Goal: Check status: Check status

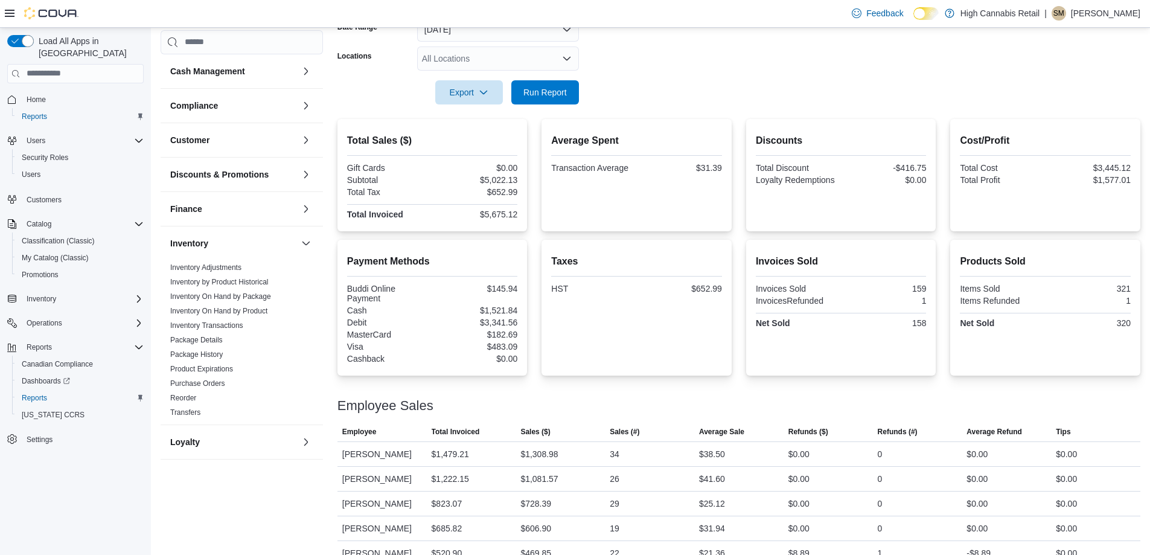
scroll to position [111, 0]
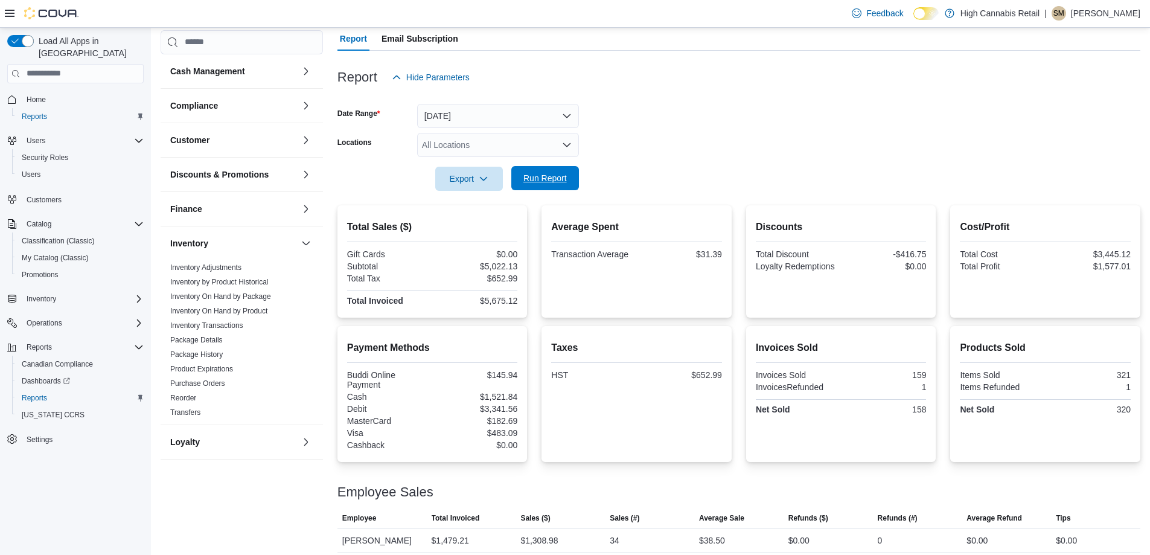
click at [528, 178] on span "Run Report" at bounding box center [544, 178] width 43 height 12
click at [532, 181] on span "Run Report" at bounding box center [544, 178] width 43 height 12
click at [541, 179] on span "Run Report" at bounding box center [544, 178] width 43 height 12
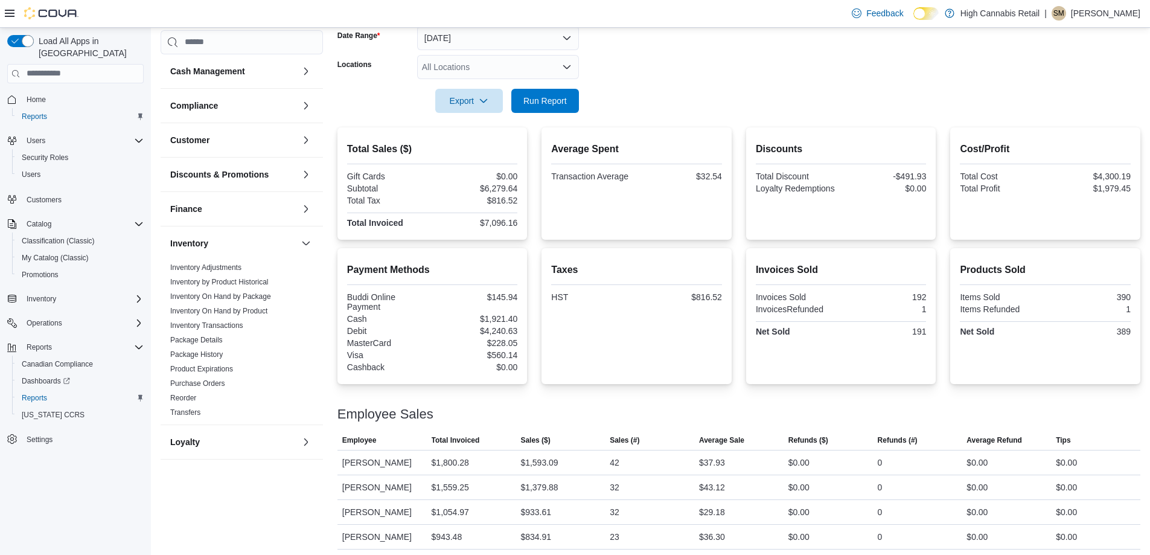
scroll to position [51, 0]
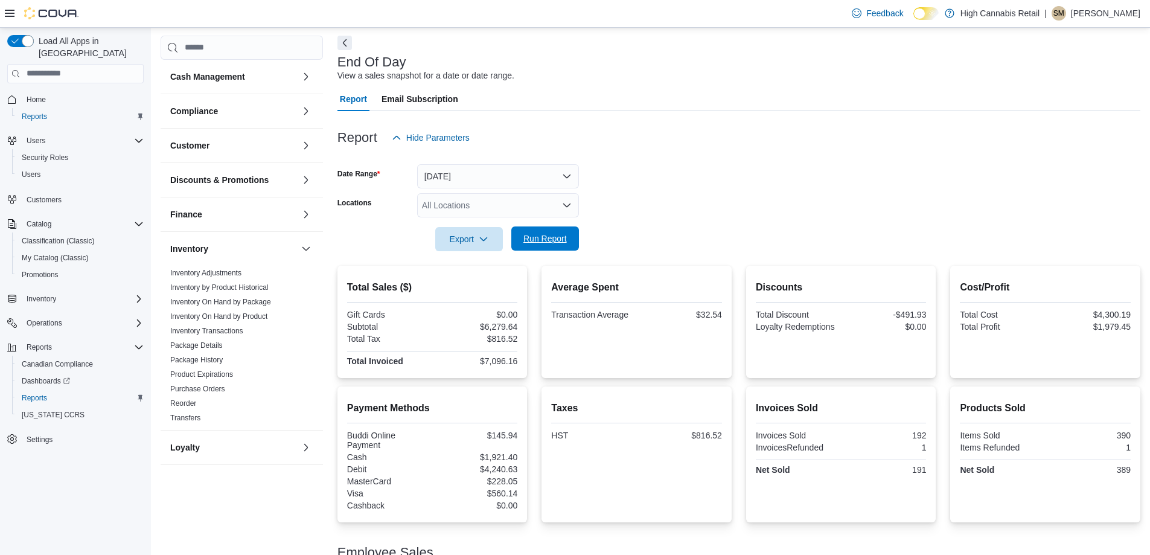
click at [547, 232] on span "Run Report" at bounding box center [544, 238] width 53 height 24
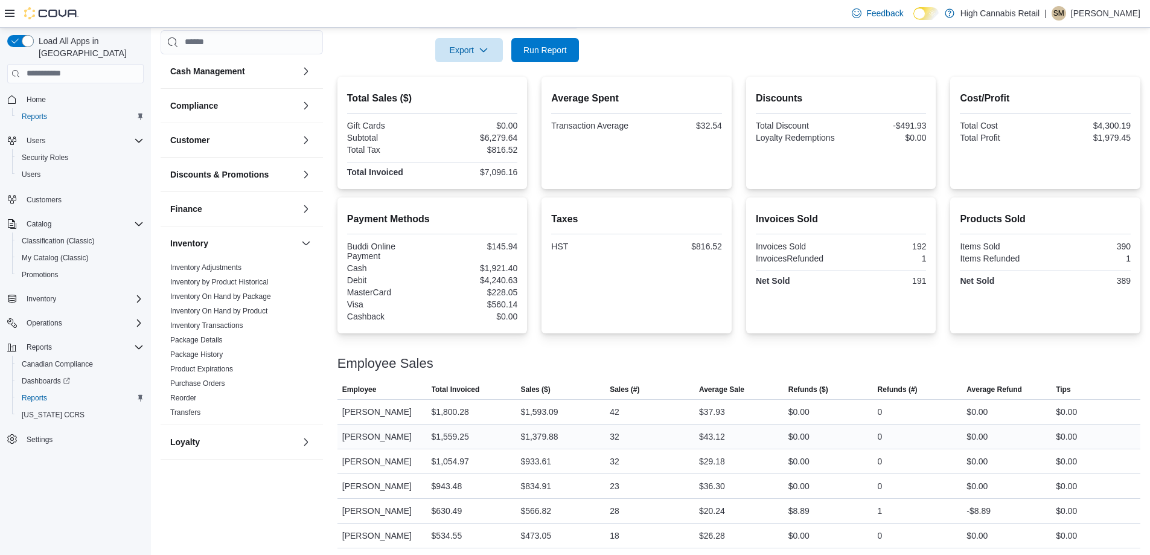
scroll to position [111, 0]
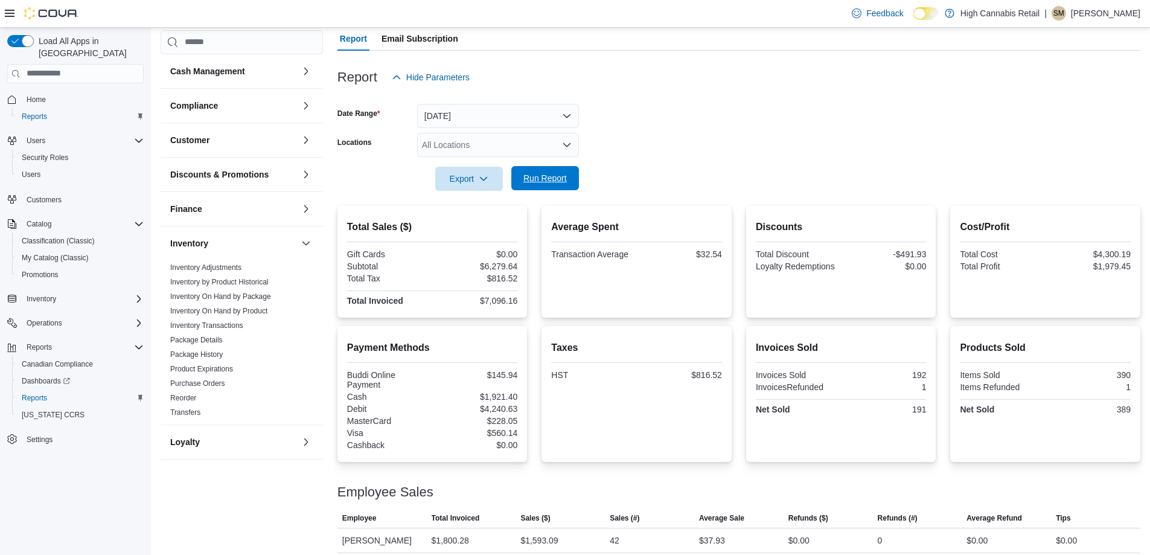
click at [538, 175] on span "Run Report" at bounding box center [544, 178] width 43 height 12
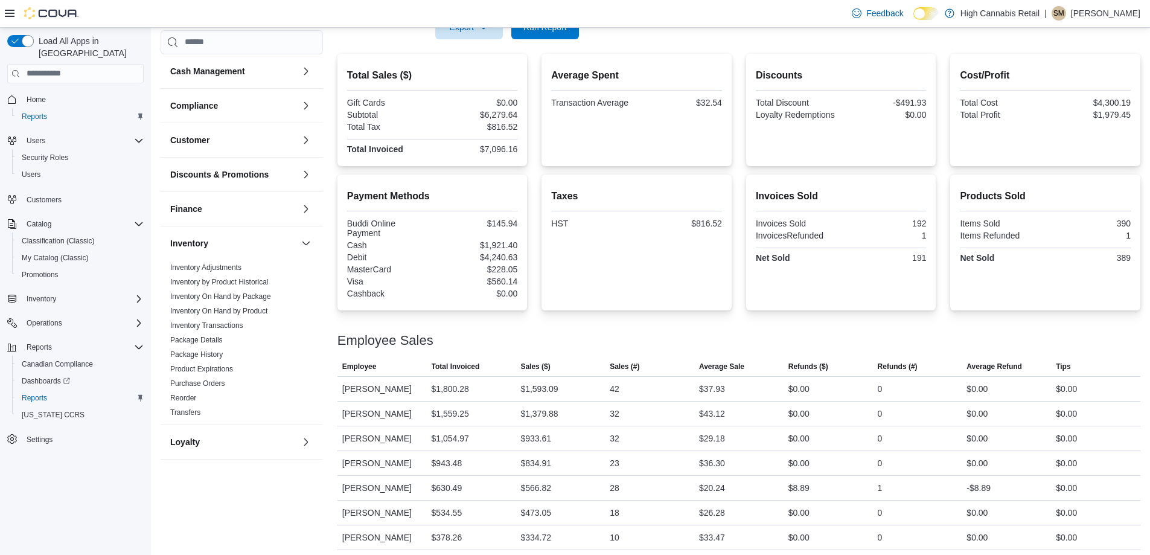
scroll to position [292, 0]
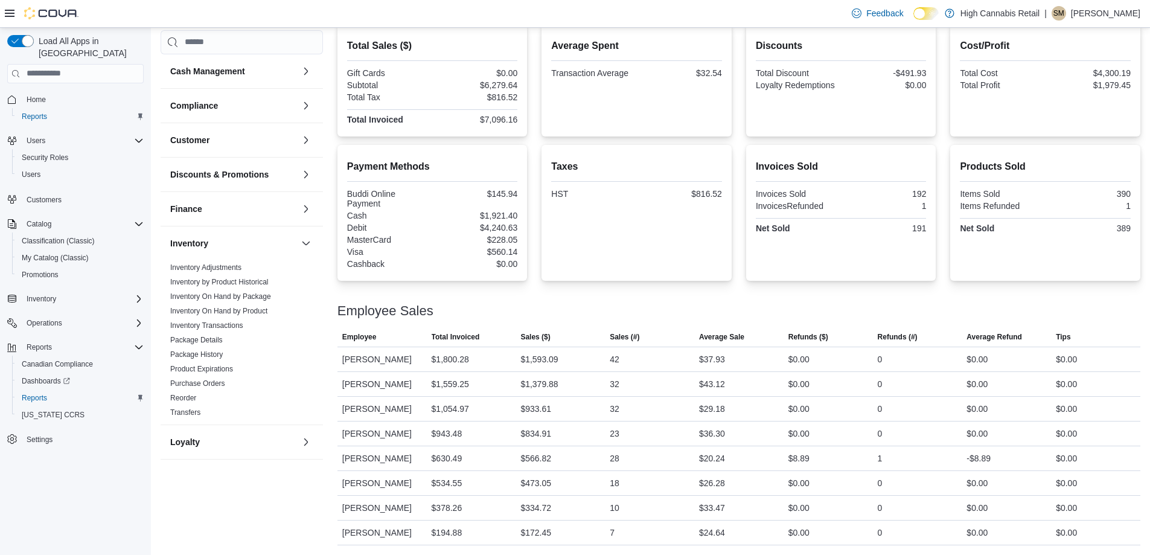
click at [616, 343] on span "Sales (#)" at bounding box center [649, 336] width 89 height 19
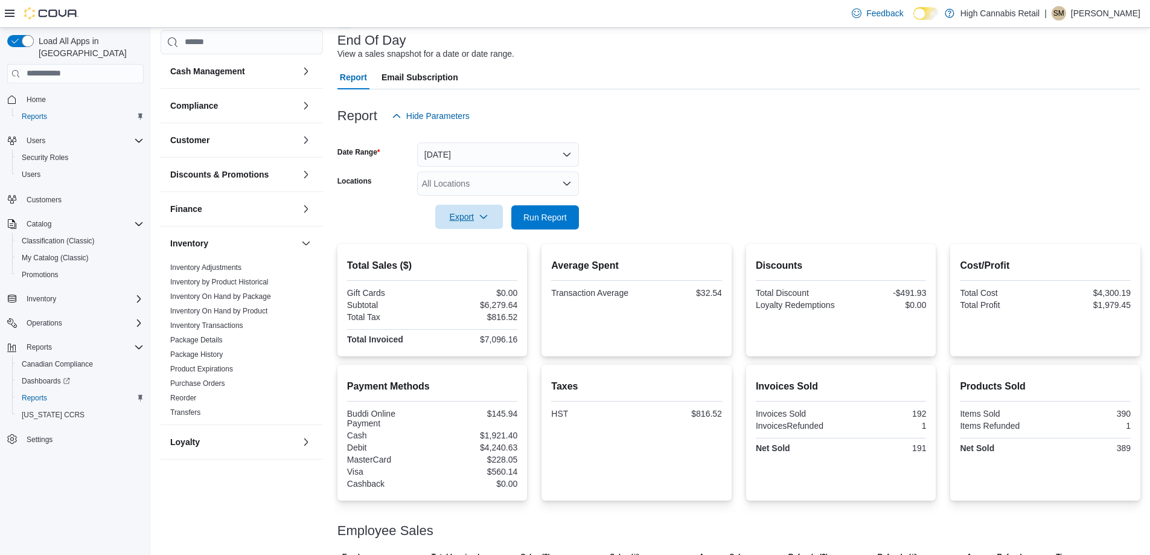
scroll to position [51, 0]
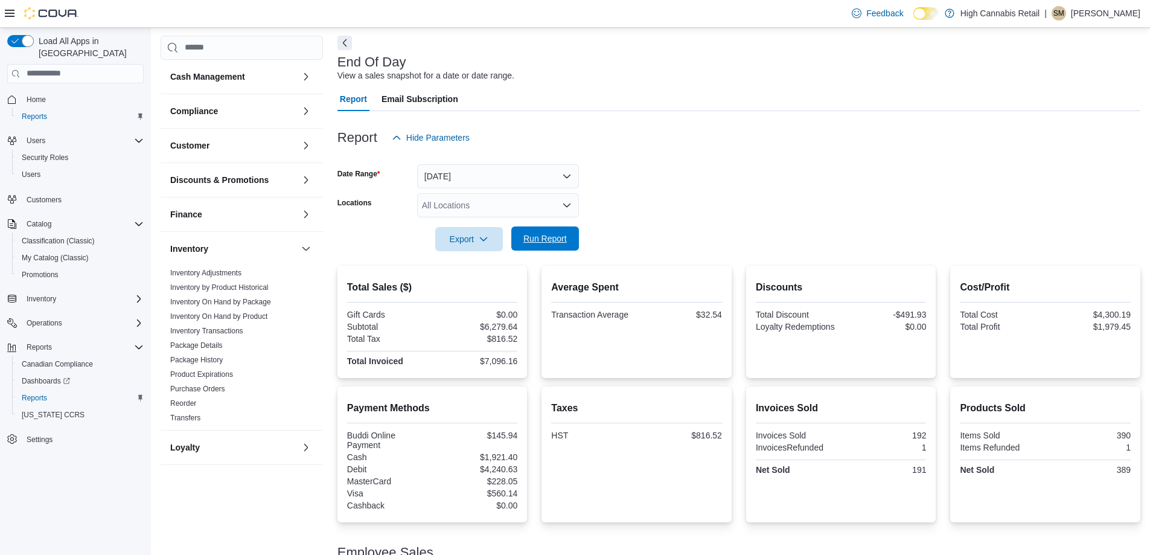
click at [533, 243] on span "Run Report" at bounding box center [544, 238] width 43 height 12
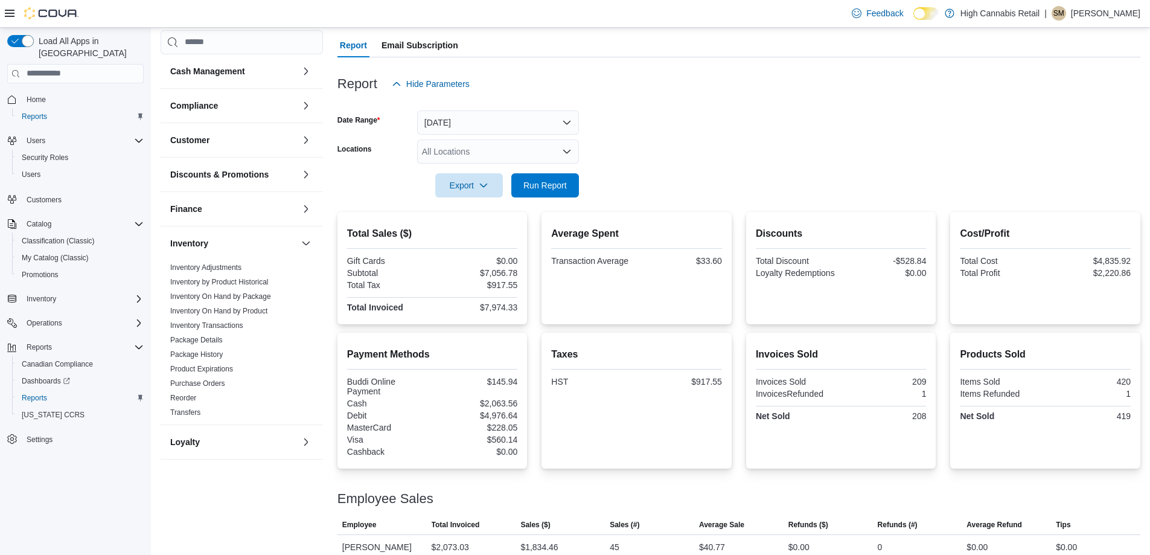
scroll to position [0, 0]
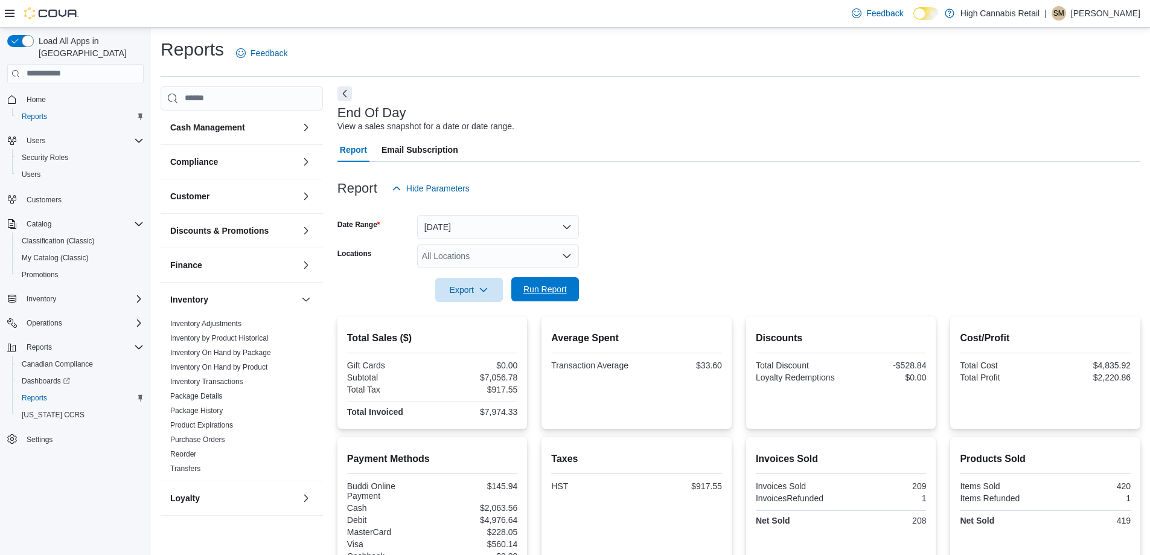
click at [537, 287] on span "Run Report" at bounding box center [544, 289] width 43 height 12
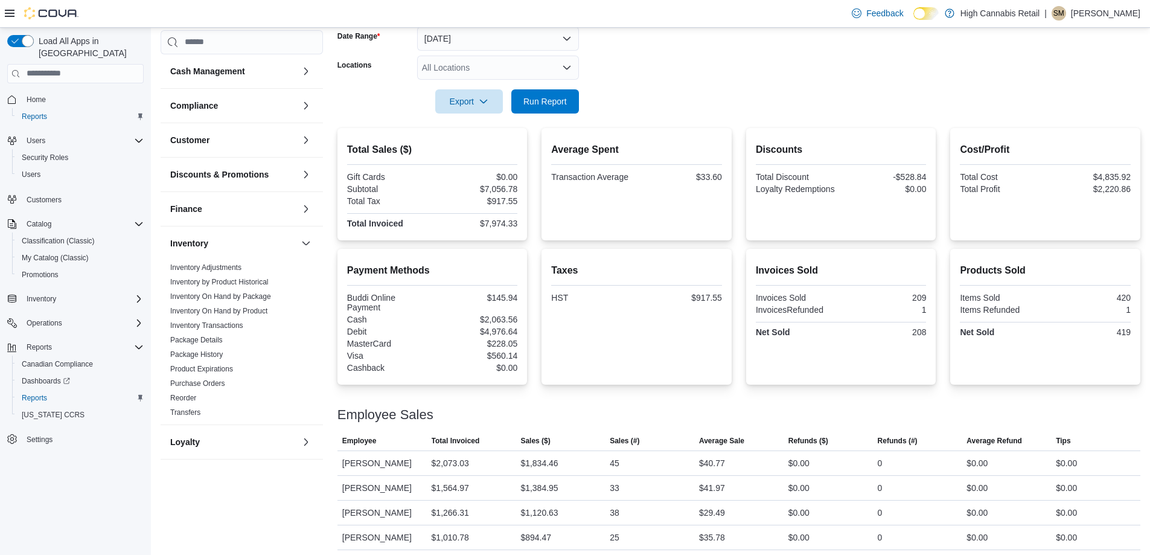
scroll to position [51, 0]
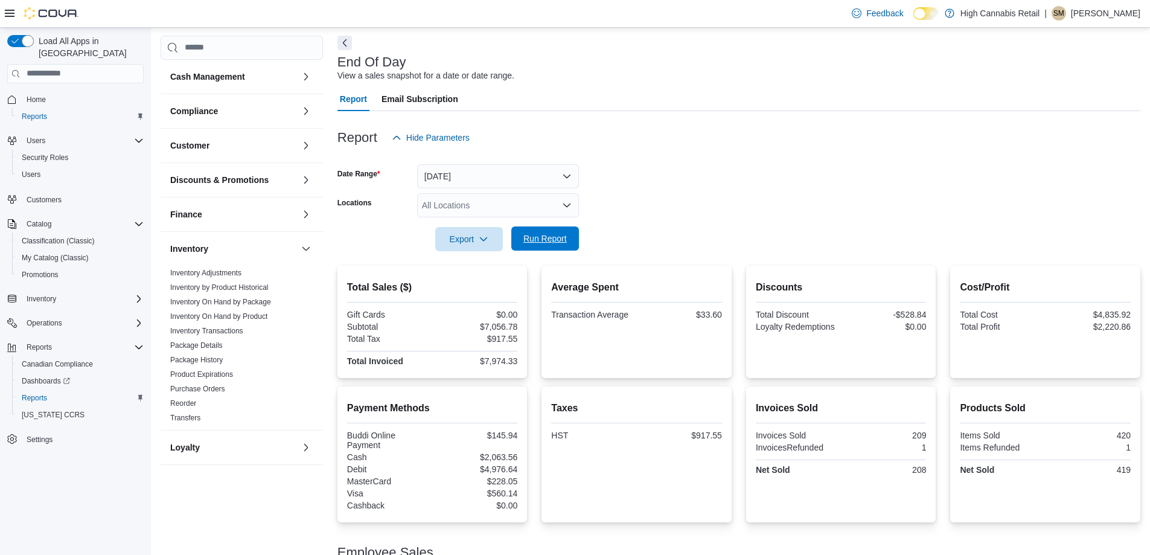
click at [561, 237] on span "Run Report" at bounding box center [544, 238] width 43 height 12
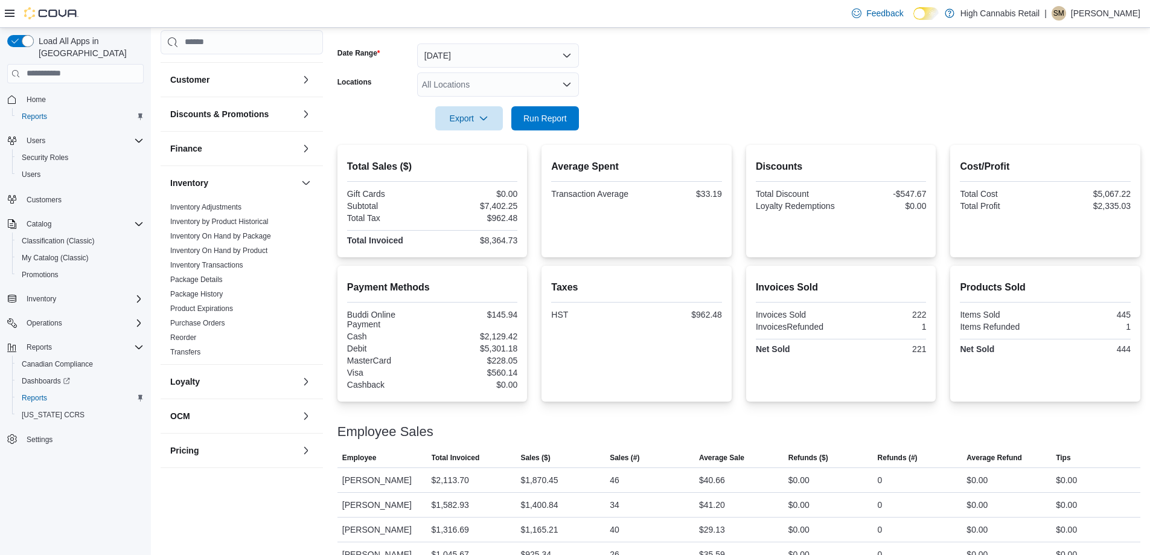
scroll to position [136, 0]
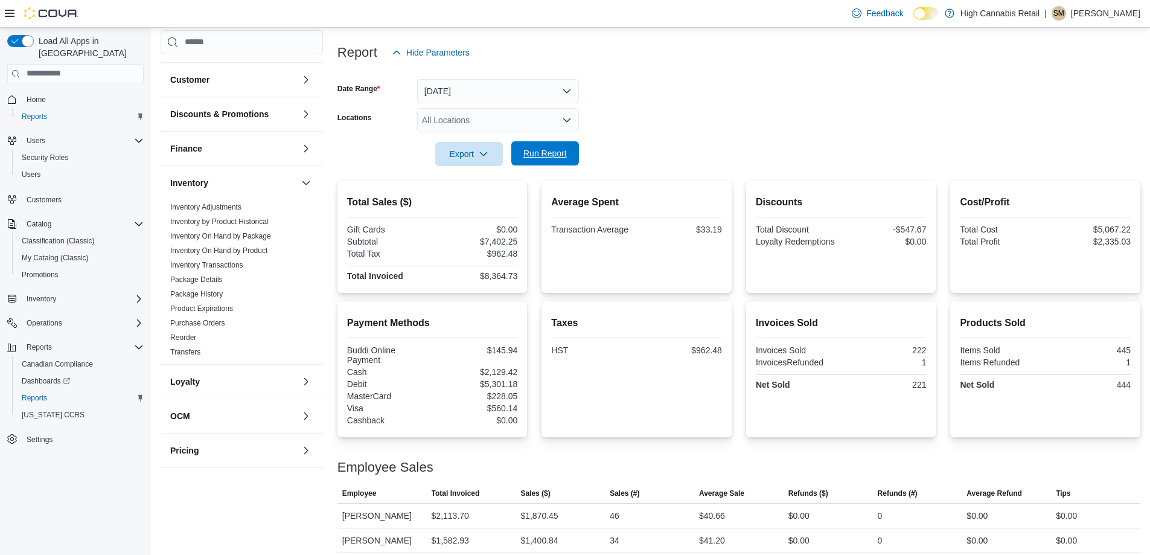
click at [550, 160] on span "Run Report" at bounding box center [544, 153] width 53 height 24
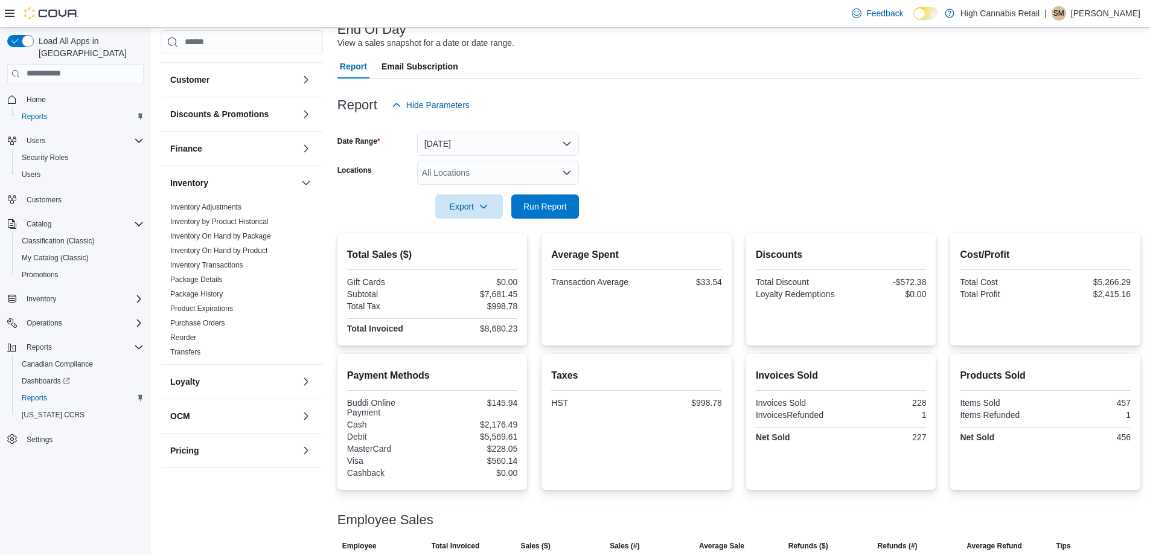
scroll to position [75, 0]
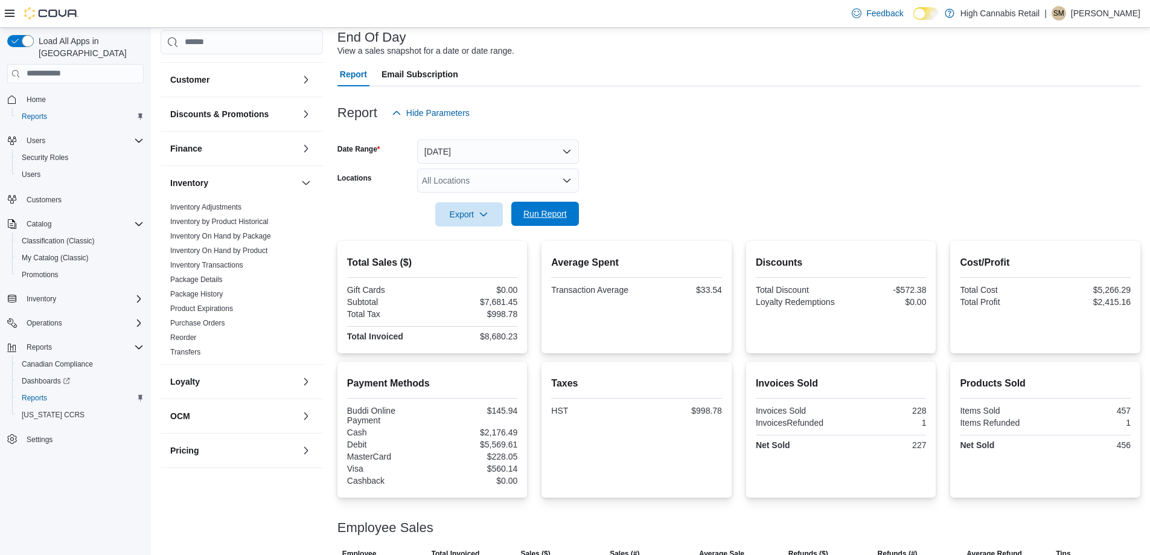
click at [552, 204] on span "Run Report" at bounding box center [544, 214] width 53 height 24
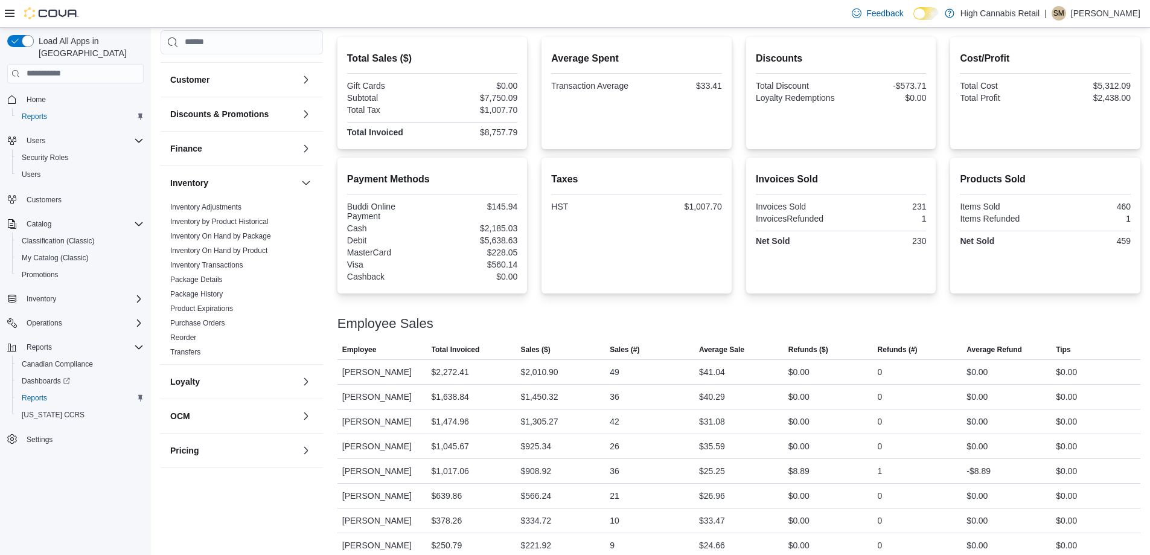
scroll to position [196, 0]
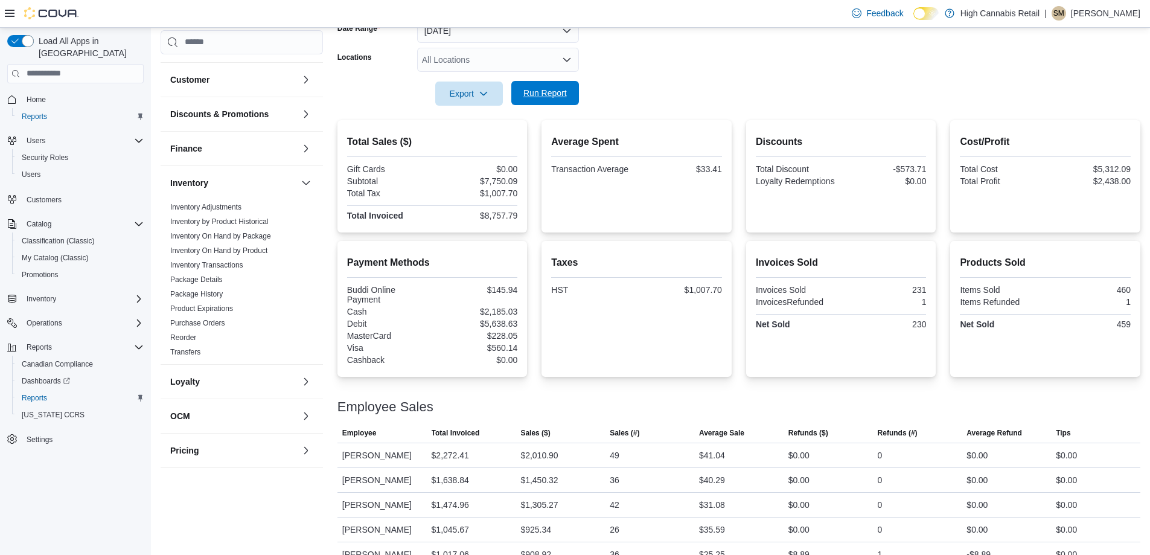
click at [546, 93] on span "Run Report" at bounding box center [544, 93] width 43 height 12
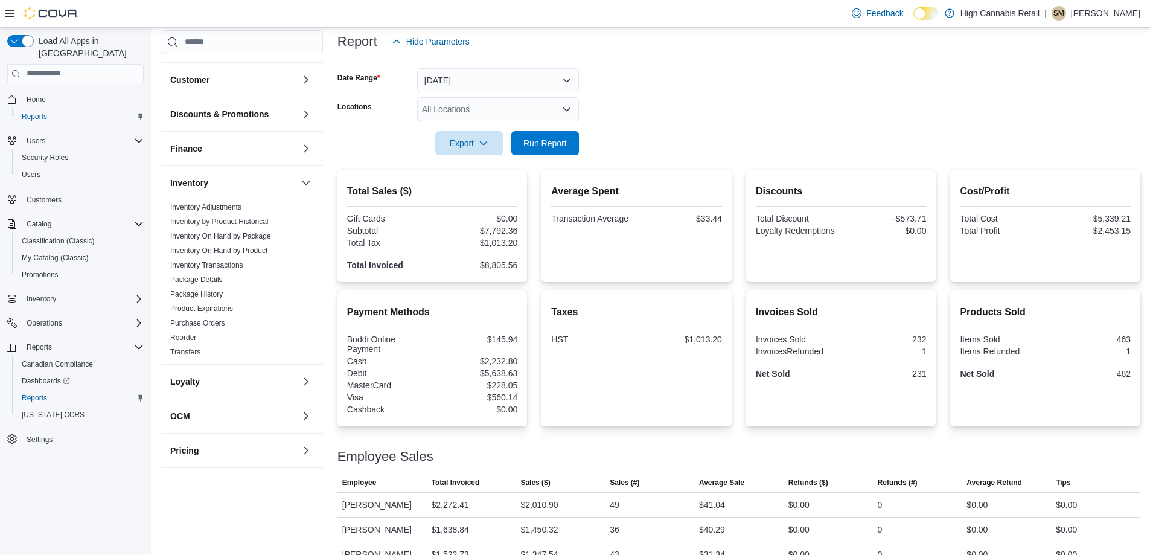
scroll to position [136, 0]
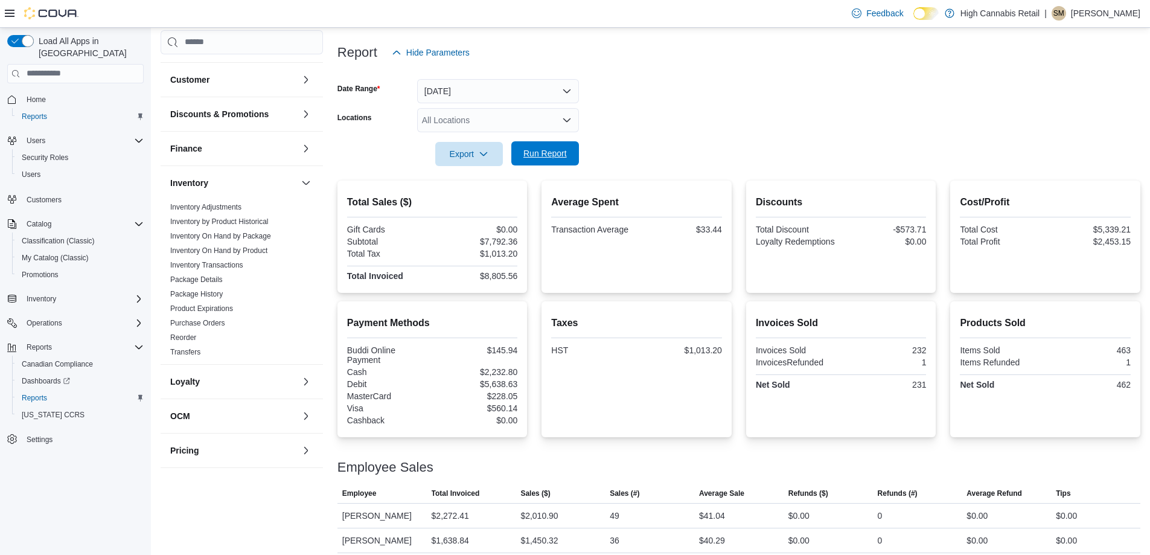
click at [538, 159] on span "Run Report" at bounding box center [544, 153] width 43 height 12
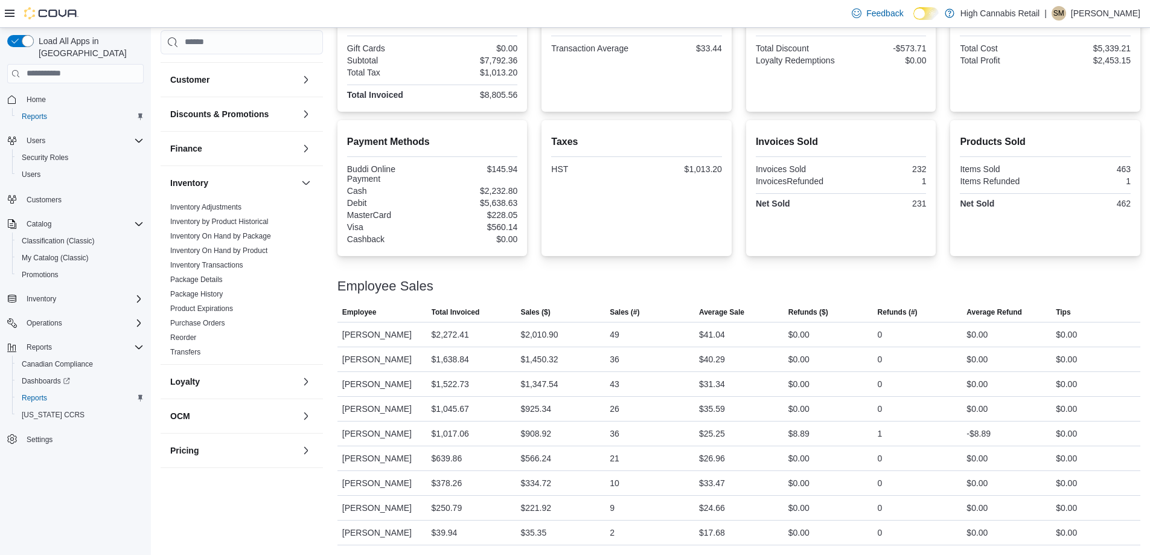
scroll to position [75, 0]
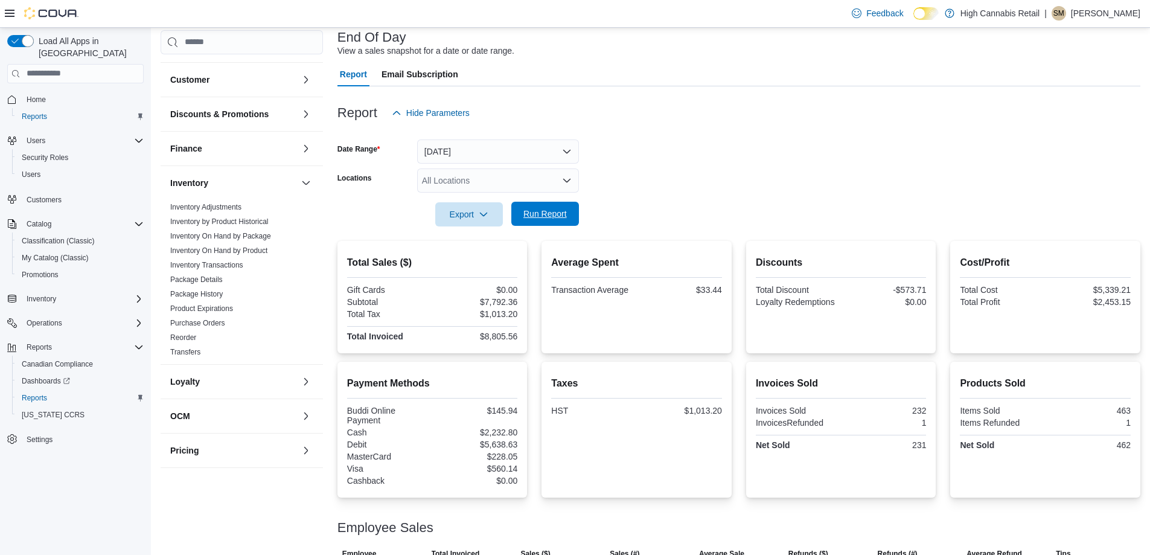
click at [535, 215] on span "Run Report" at bounding box center [544, 214] width 43 height 12
click at [546, 217] on span "Run Report" at bounding box center [544, 214] width 43 height 12
click at [541, 223] on span "Run Report" at bounding box center [544, 214] width 53 height 24
click at [560, 214] on span "Run Report" at bounding box center [544, 214] width 43 height 12
click at [556, 212] on span "Run Report" at bounding box center [544, 214] width 43 height 12
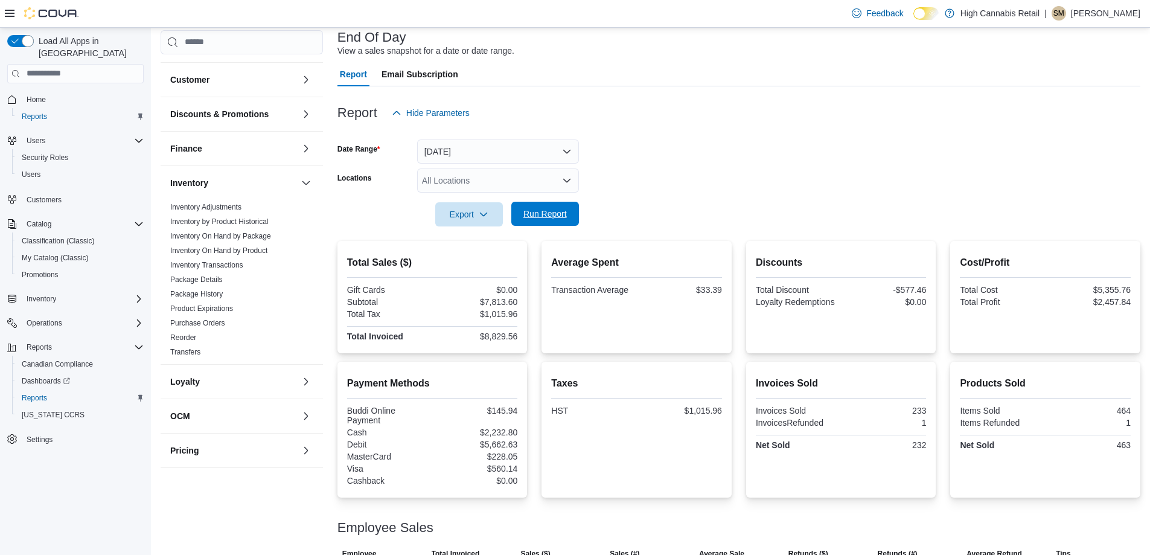
click at [533, 215] on span "Run Report" at bounding box center [544, 214] width 43 height 12
click at [556, 217] on span "Run Report" at bounding box center [544, 214] width 43 height 12
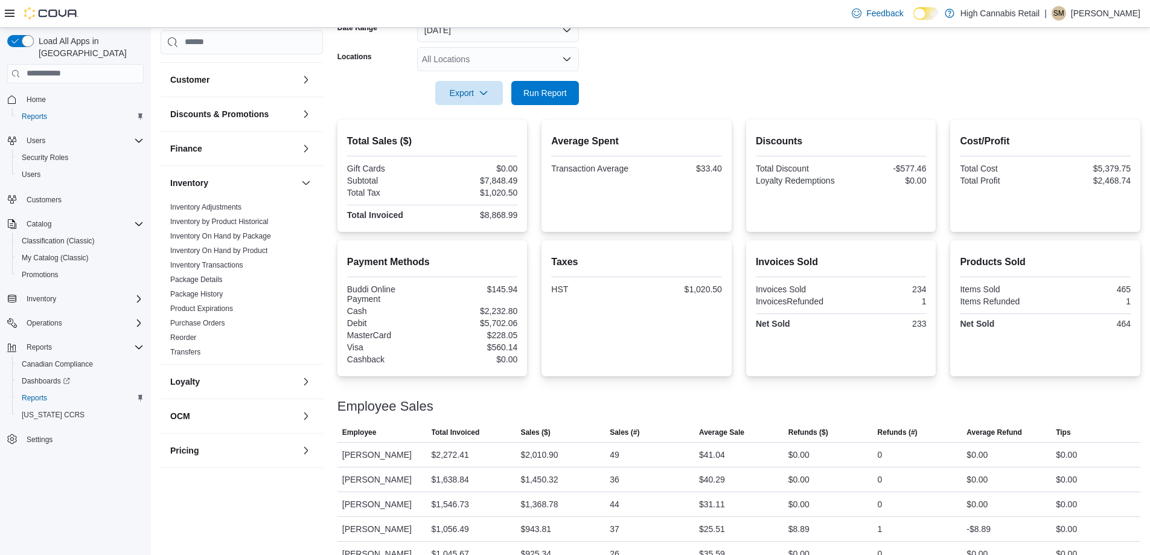
scroll to position [196, 0]
click at [558, 91] on span "Run Report" at bounding box center [544, 93] width 43 height 12
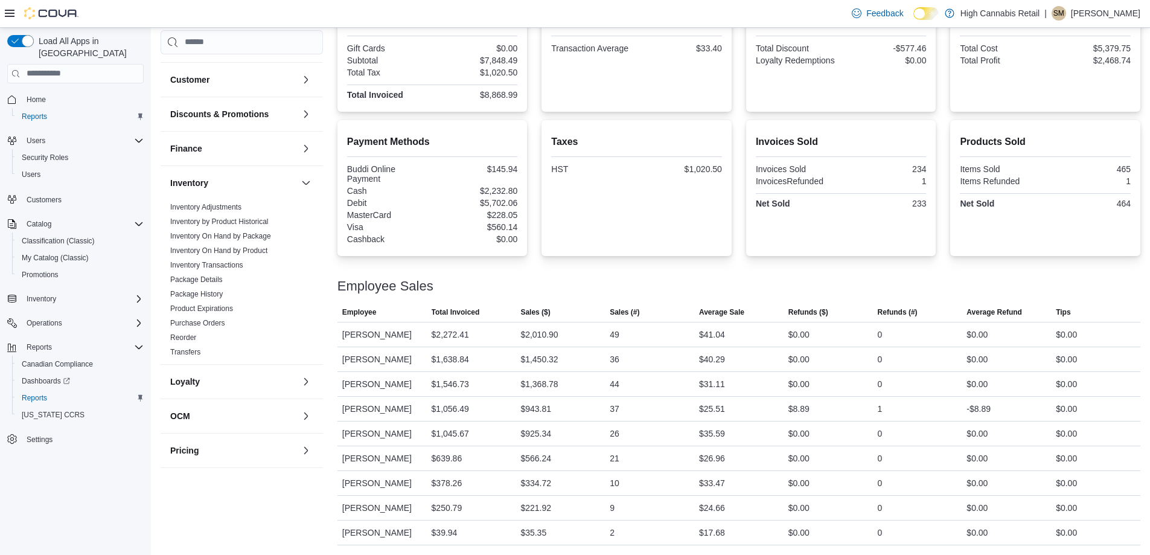
scroll to position [75, 0]
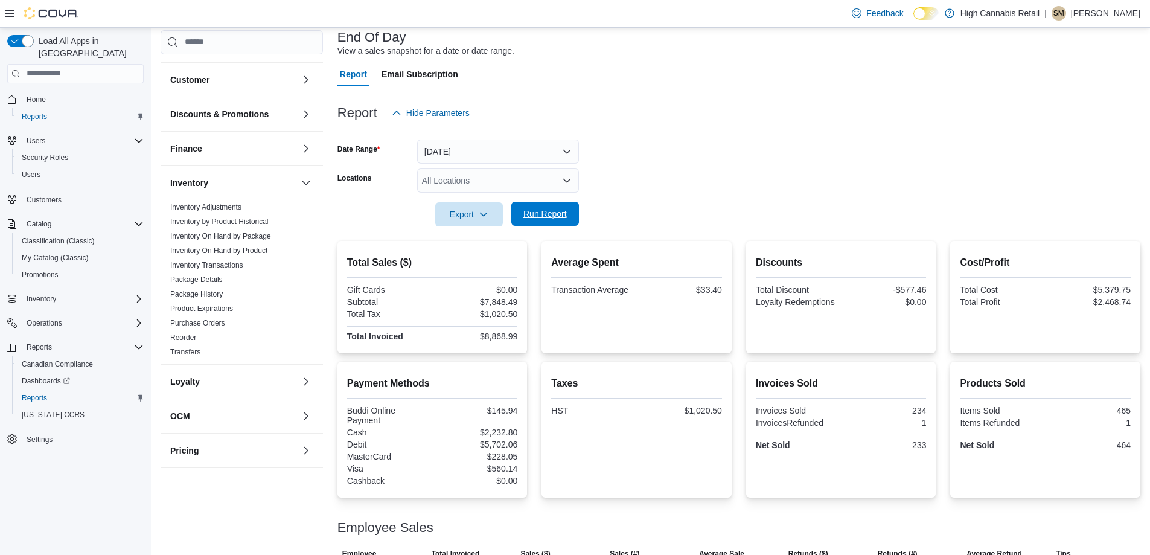
click at [536, 215] on span "Run Report" at bounding box center [544, 214] width 43 height 12
click at [521, 223] on div "Report Hide Parameters Date Range [DATE] Locations All Locations Export Run Rep…" at bounding box center [738, 436] width 803 height 700
click at [538, 218] on span "Run Report" at bounding box center [544, 214] width 43 height 12
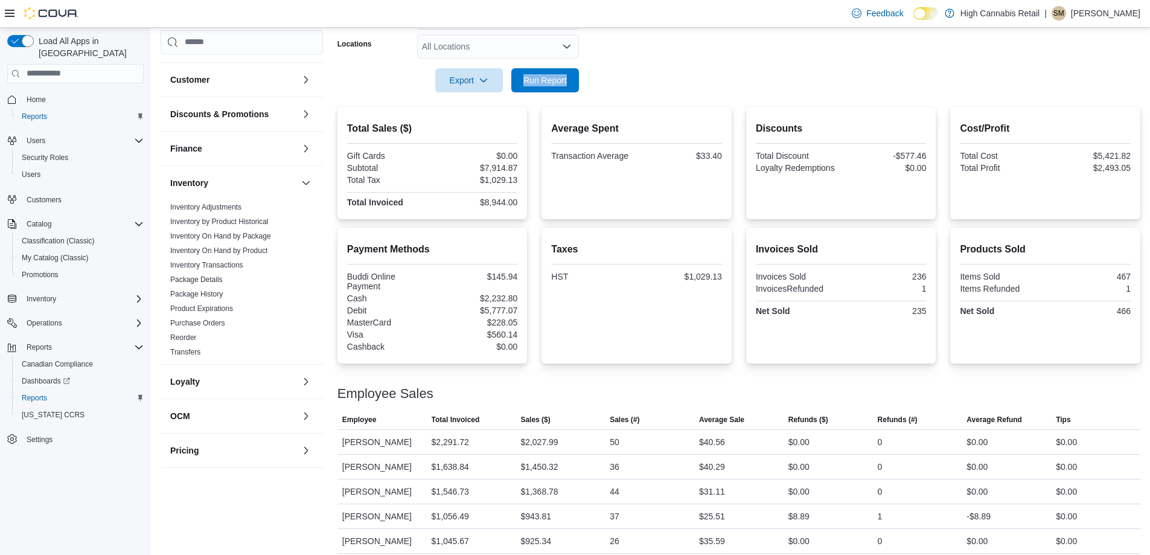
scroll to position [136, 0]
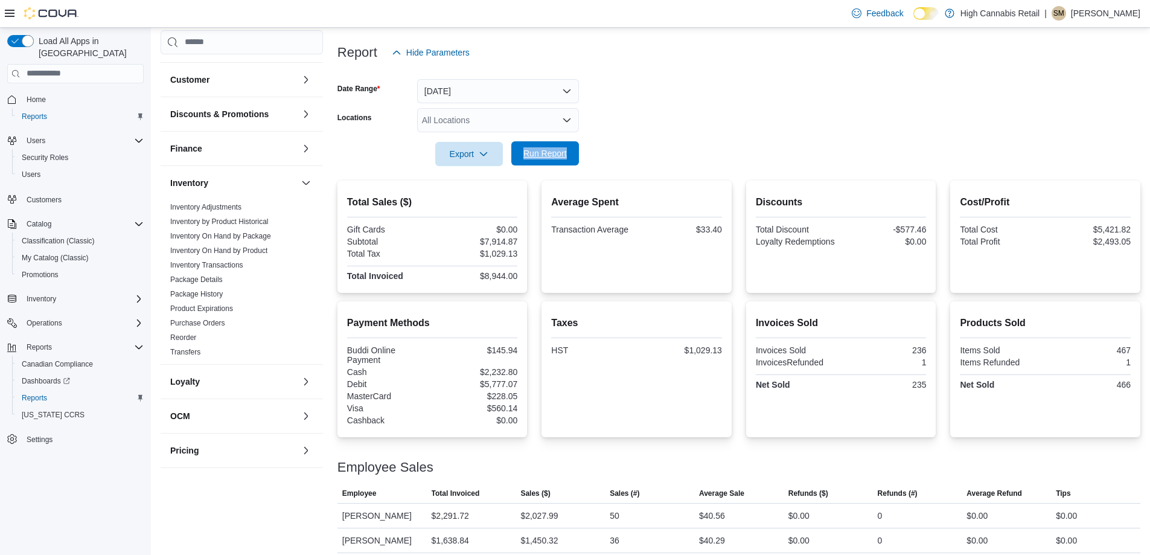
click at [562, 153] on span "Run Report" at bounding box center [544, 153] width 43 height 12
click at [548, 162] on span "Run Report" at bounding box center [544, 153] width 53 height 24
click at [535, 160] on span "Run Report" at bounding box center [544, 153] width 53 height 24
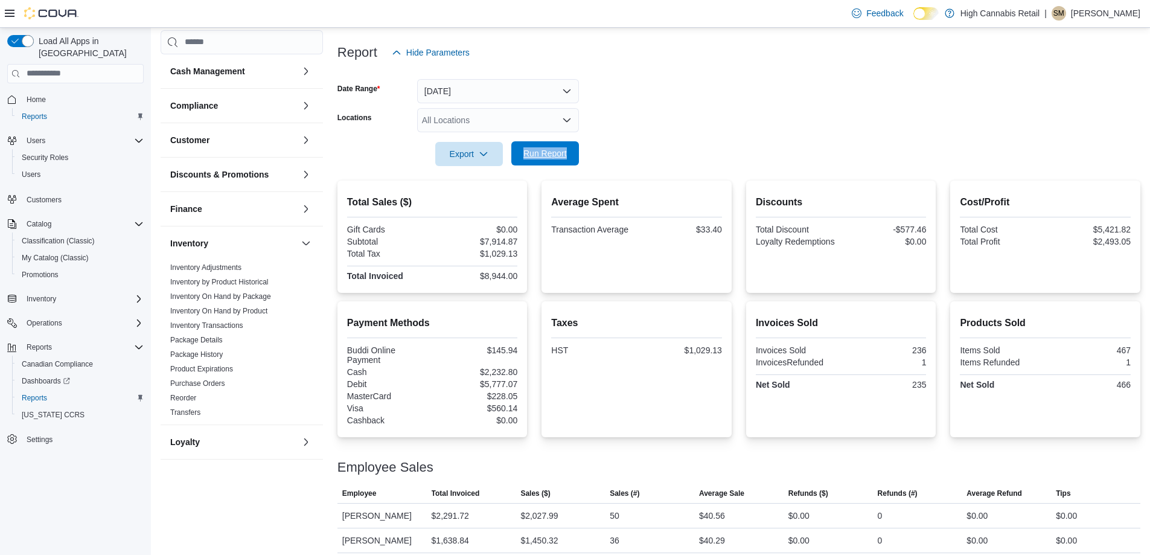
click at [525, 154] on span "Run Report" at bounding box center [544, 153] width 43 height 12
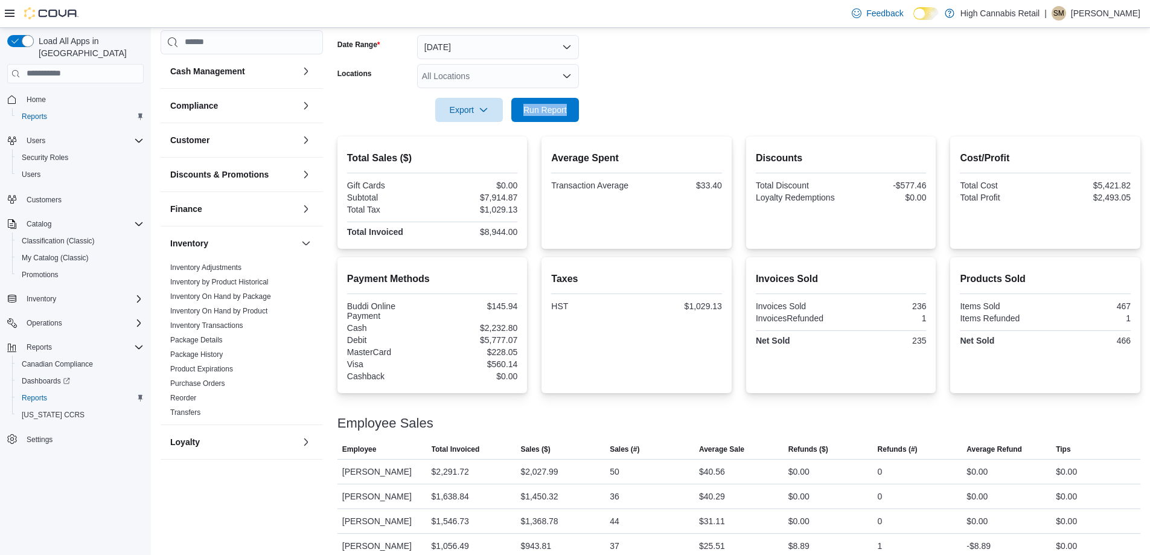
scroll to position [75, 0]
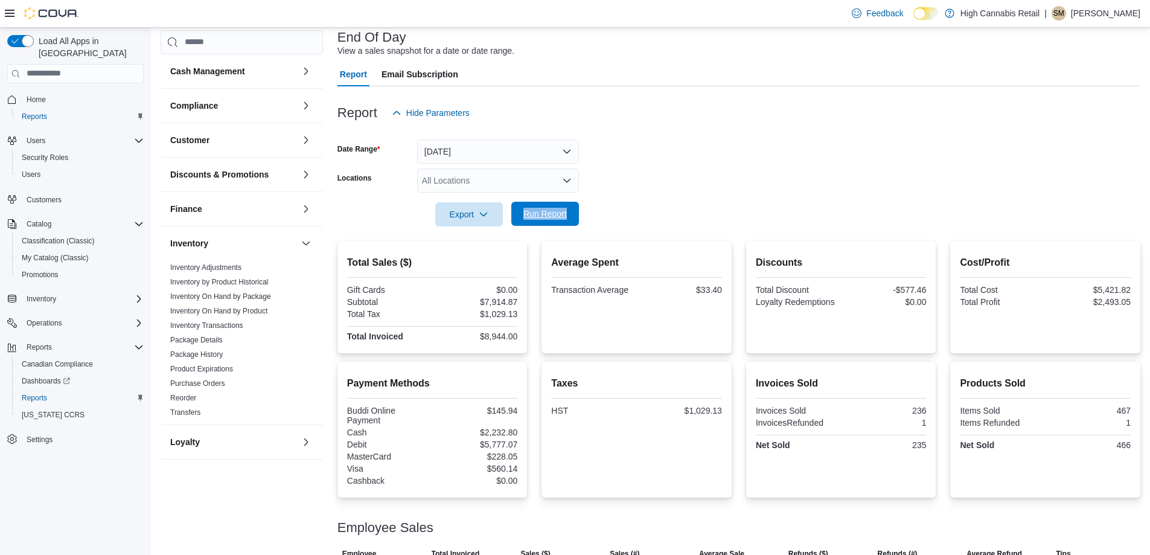
click at [550, 205] on span "Run Report" at bounding box center [544, 214] width 53 height 24
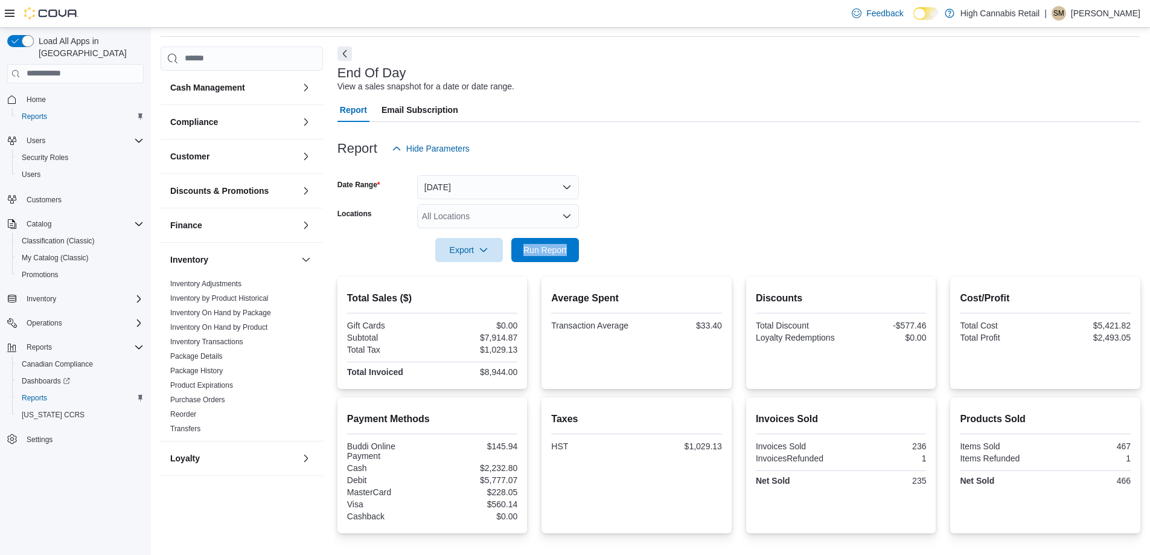
scroll to position [15, 0]
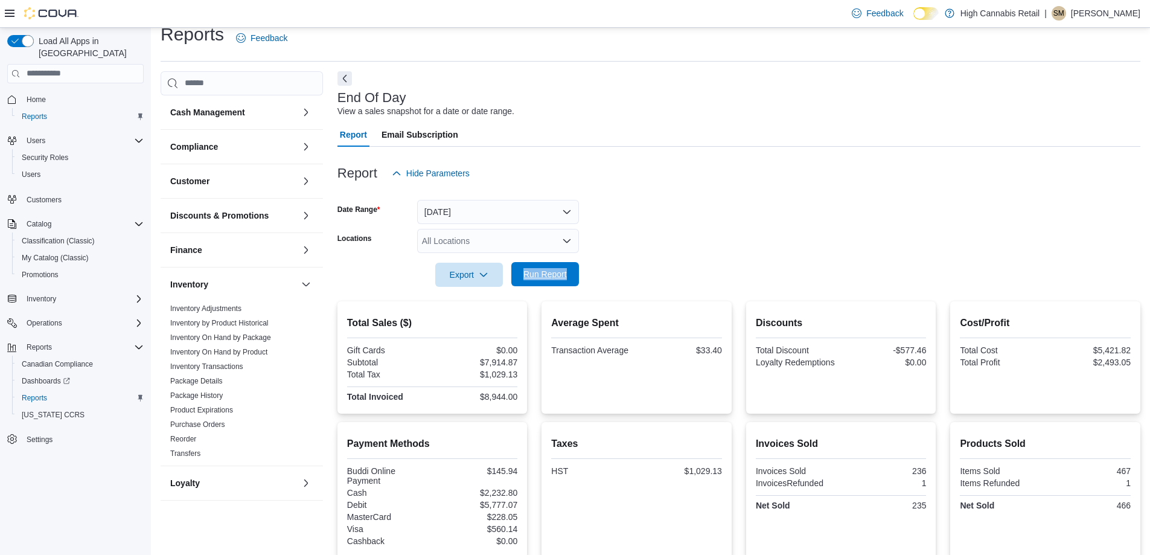
click at [553, 278] on span "Run Report" at bounding box center [544, 274] width 43 height 12
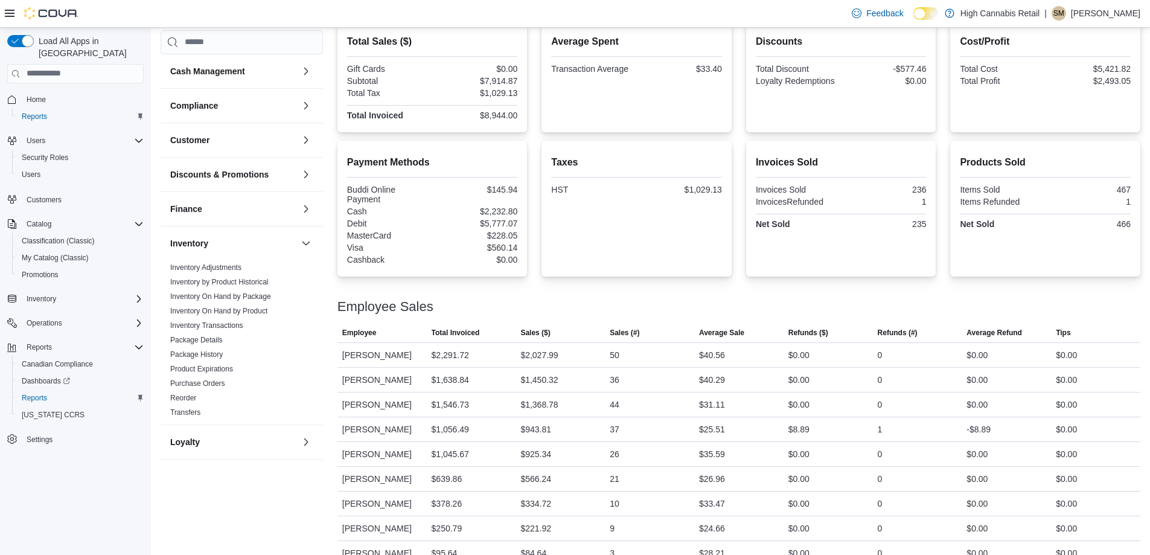
scroll to position [317, 0]
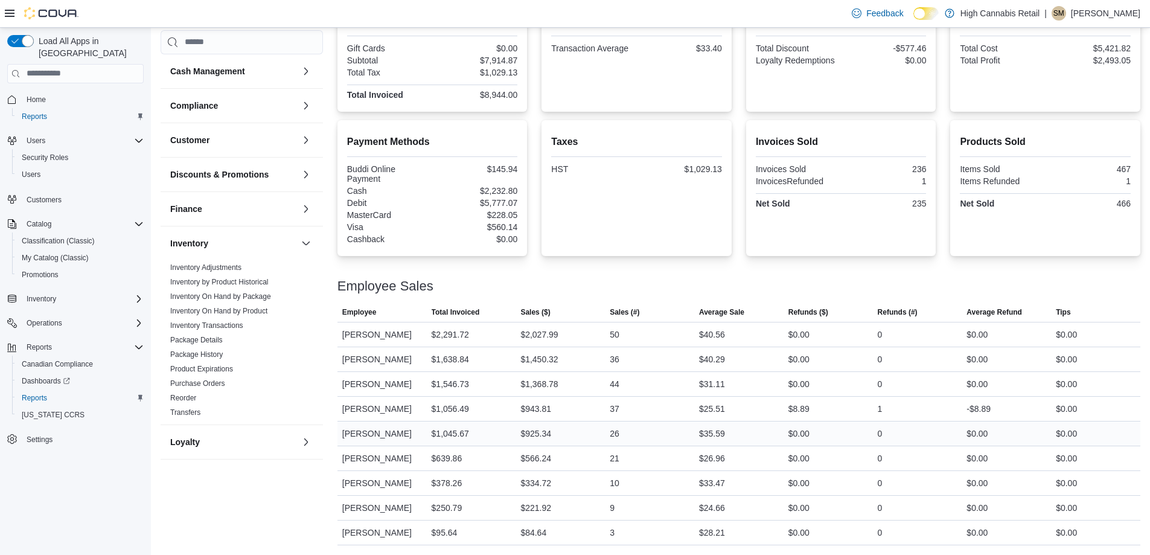
click at [701, 436] on div "$35.59" at bounding box center [738, 433] width 89 height 24
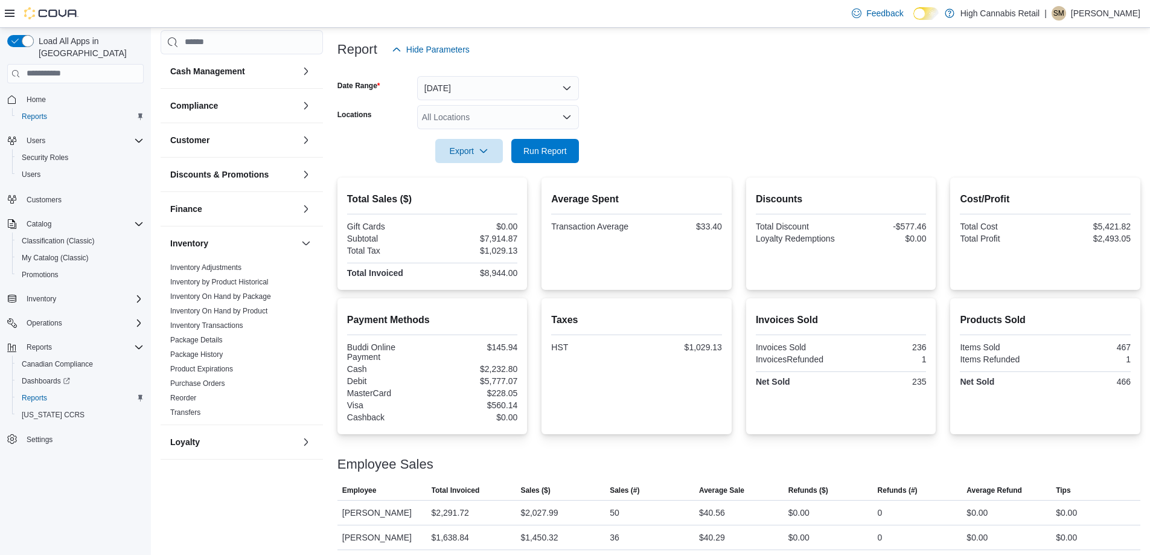
scroll to position [136, 0]
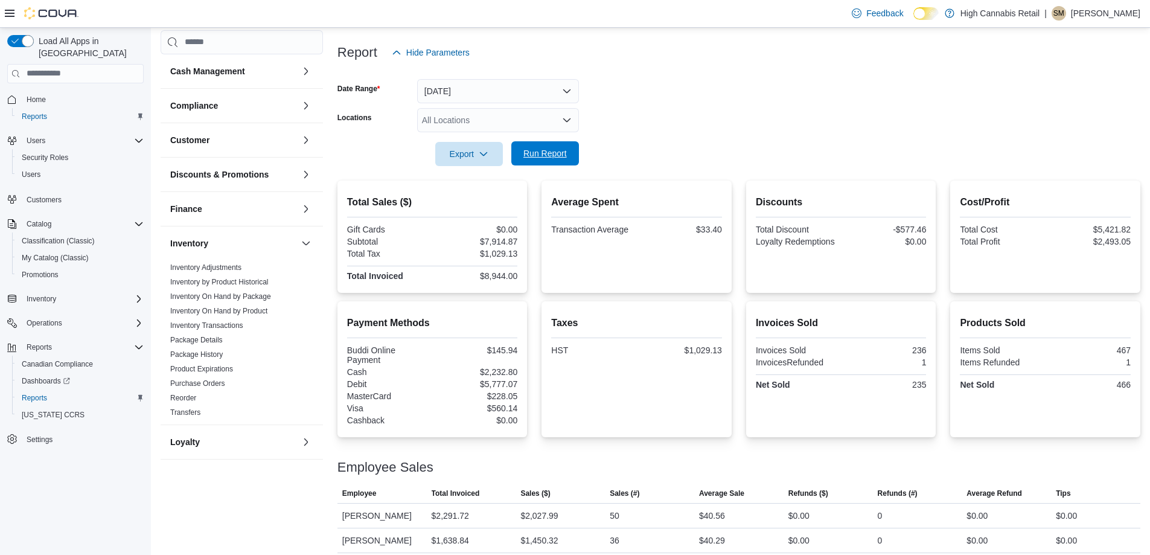
click at [533, 151] on span "Run Report" at bounding box center [544, 153] width 43 height 12
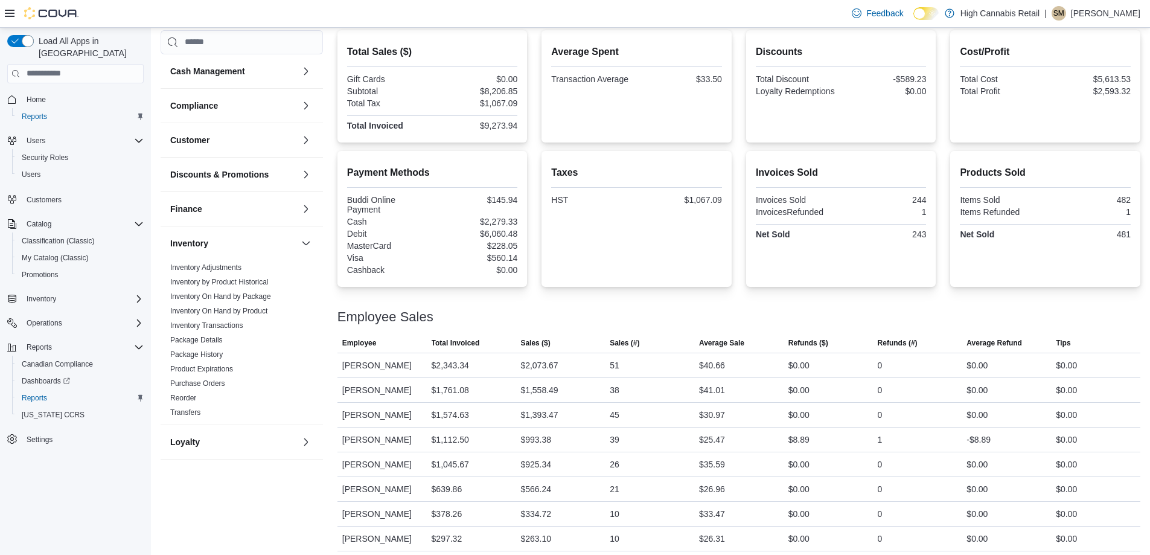
scroll to position [317, 0]
